Goal: Information Seeking & Learning: Learn about a topic

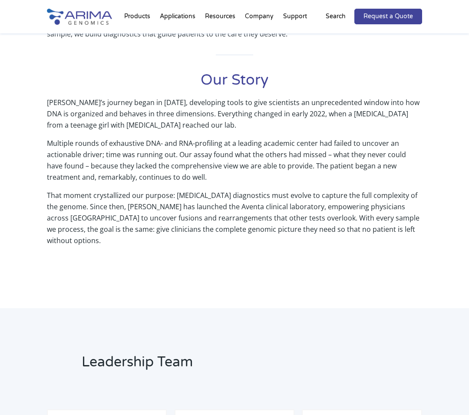
scroll to position [375, 0]
click at [235, 180] on p "Multiple rounds of exhaustive DNA- and RNA-profiling at a leading academic cent…" at bounding box center [234, 164] width 375 height 52
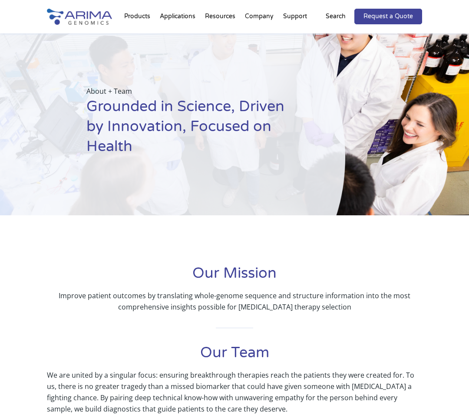
scroll to position [0, 0]
click at [86, 20] on img at bounding box center [79, 17] width 65 height 16
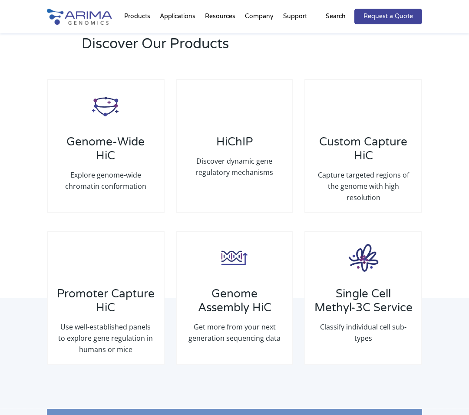
scroll to position [1155, 0]
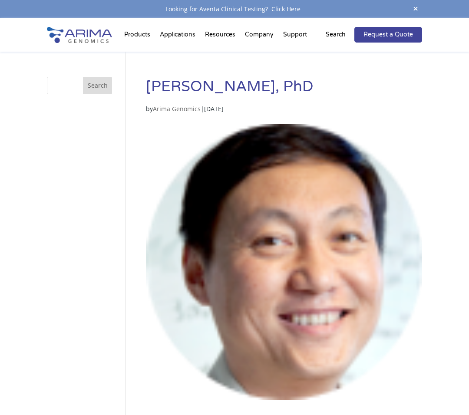
click at [84, 38] on img at bounding box center [79, 35] width 65 height 16
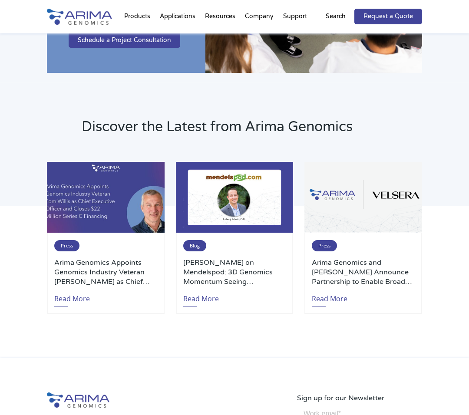
scroll to position [1699, 0]
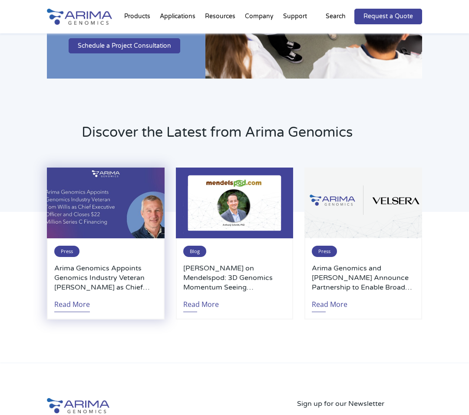
click at [79, 305] on link "Read More" at bounding box center [72, 302] width 36 height 20
